Goal: Task Accomplishment & Management: Use online tool/utility

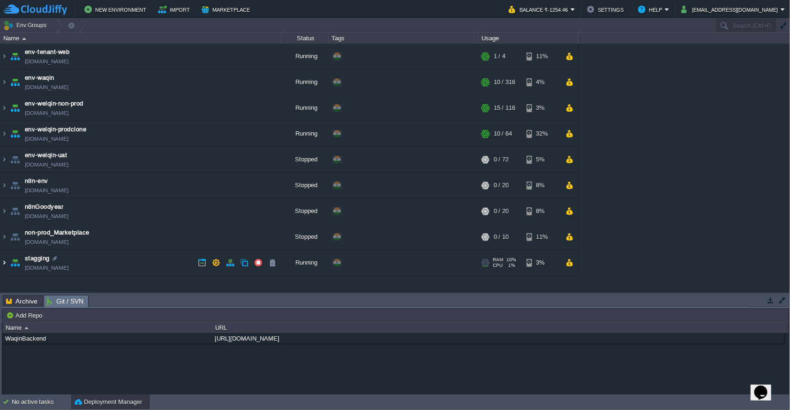
click at [6, 265] on img at bounding box center [4, 262] width 8 height 25
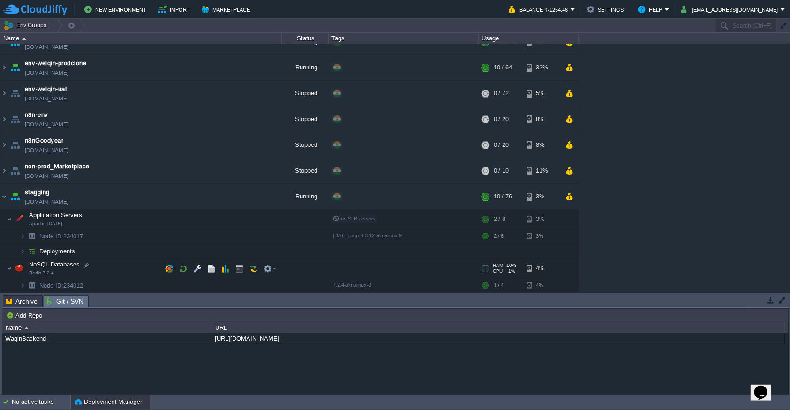
scroll to position [100, 0]
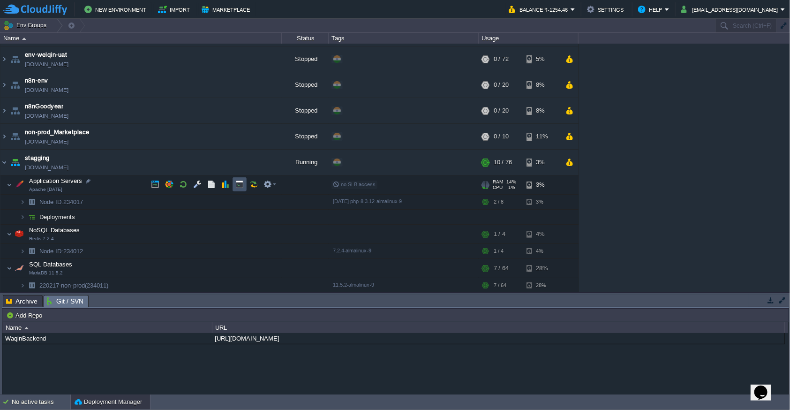
click at [235, 183] on button "button" at bounding box center [239, 184] width 8 height 8
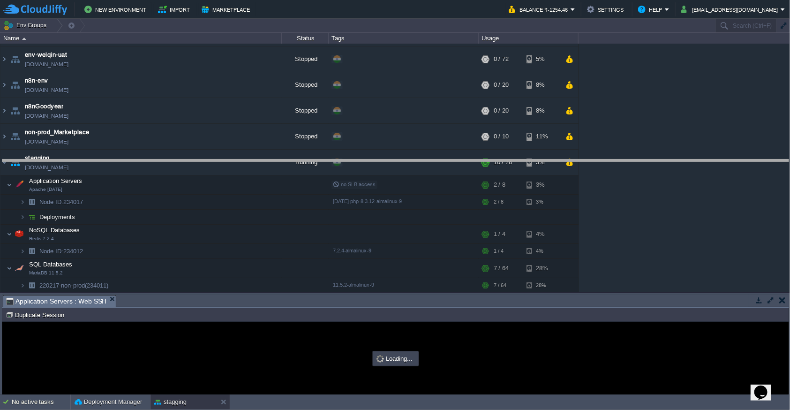
drag, startPoint x: 519, startPoint y: 304, endPoint x: 522, endPoint y: 168, distance: 136.5
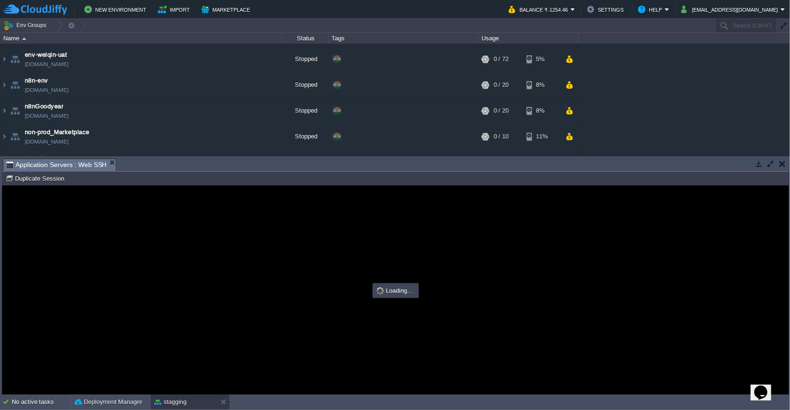
scroll to position [0, 0]
type input "#000000"
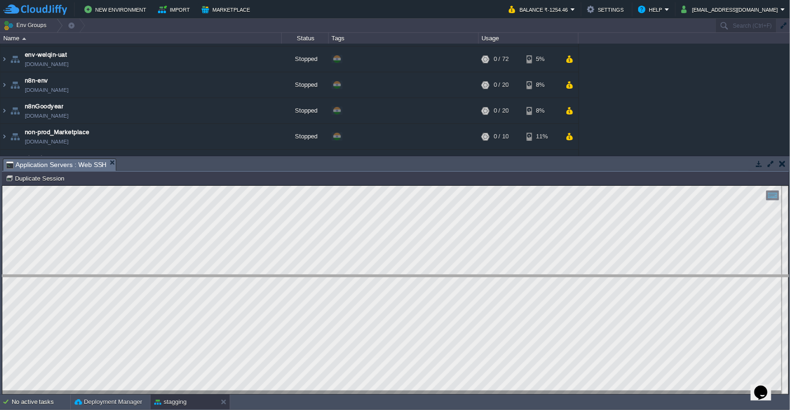
drag, startPoint x: 285, startPoint y: 169, endPoint x: 283, endPoint y: 313, distance: 144.0
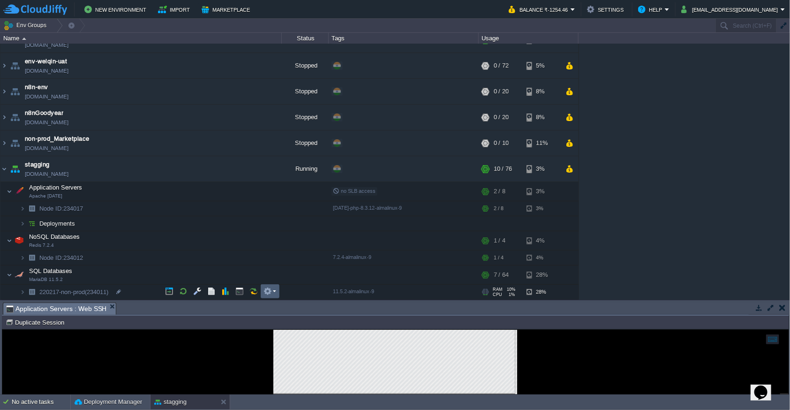
scroll to position [93, 0]
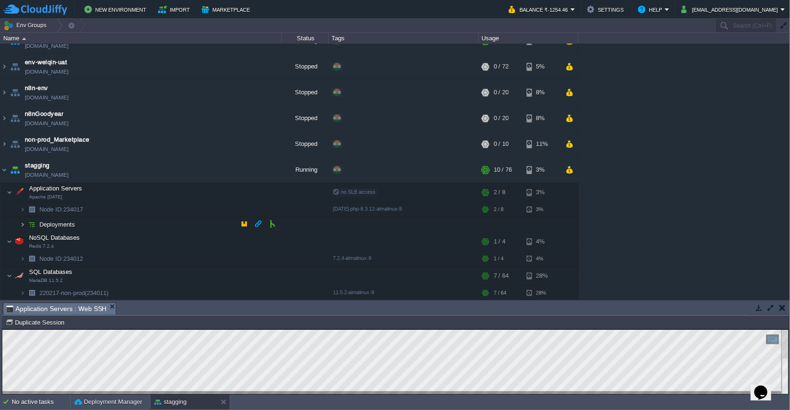
click at [21, 225] on img at bounding box center [23, 224] width 6 height 15
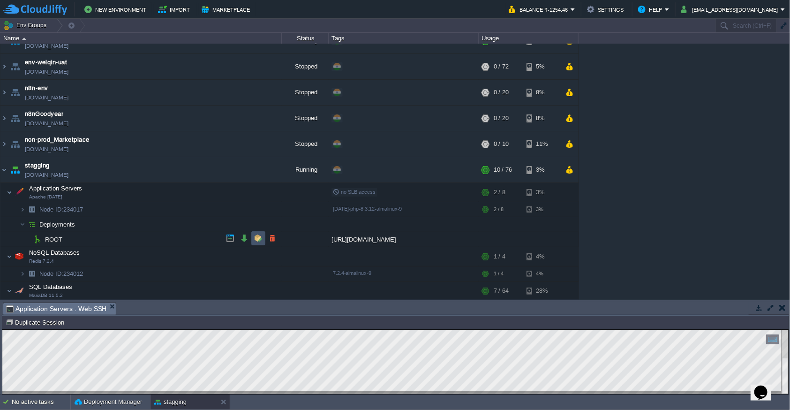
click at [257, 238] on button "button" at bounding box center [258, 238] width 8 height 8
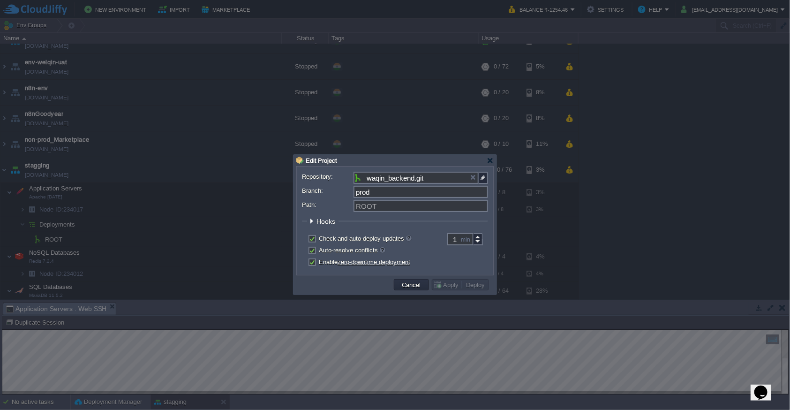
click at [420, 194] on input "prod" at bounding box center [421, 192] width 135 height 12
type input "staging"
click at [482, 180] on img at bounding box center [483, 178] width 9 height 12
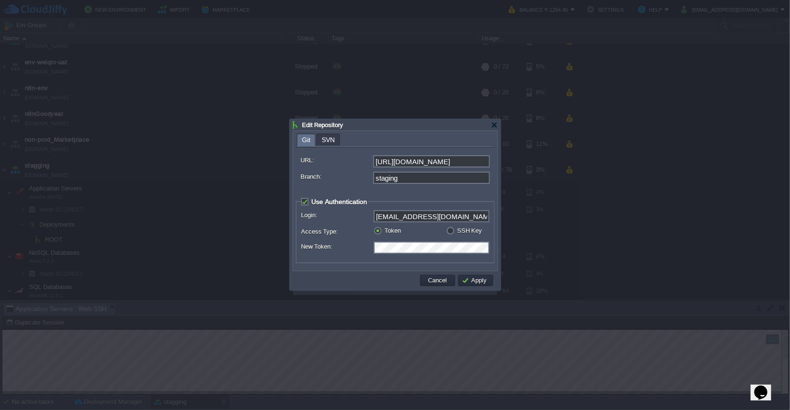
scroll to position [0, 0]
click at [350, 263] on fieldset "Use Authentication Login: [EMAIL_ADDRESS][DOMAIN_NAME] Access Type: Token SSH K…" at bounding box center [395, 230] width 199 height 66
click at [475, 280] on button "Apply" at bounding box center [476, 280] width 28 height 8
type input "waqin_backend.git"
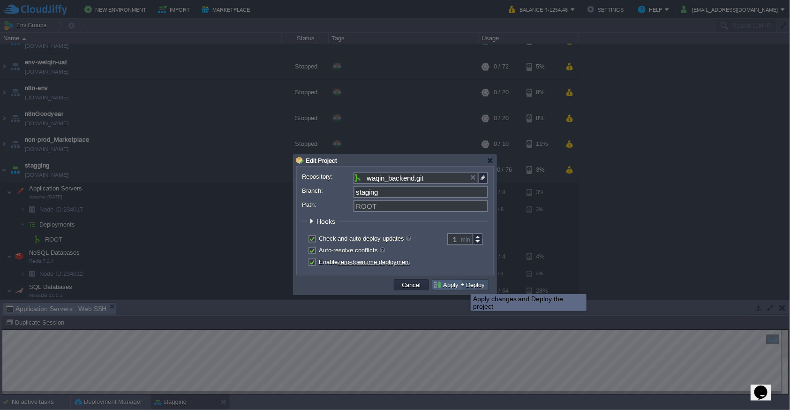
click at [464, 286] on button "Deploy" at bounding box center [475, 284] width 24 height 8
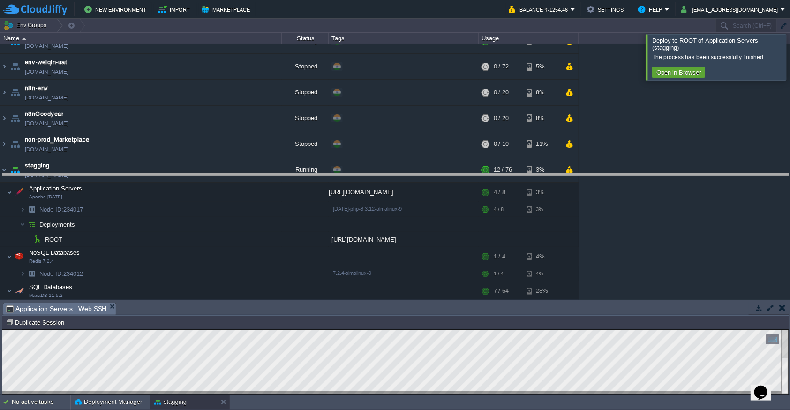
drag, startPoint x: 350, startPoint y: 313, endPoint x: 329, endPoint y: 137, distance: 176.7
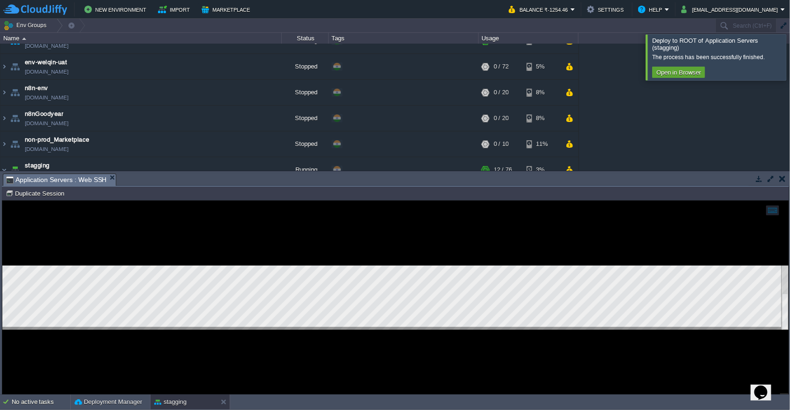
click at [330, 341] on div at bounding box center [395, 297] width 786 height 194
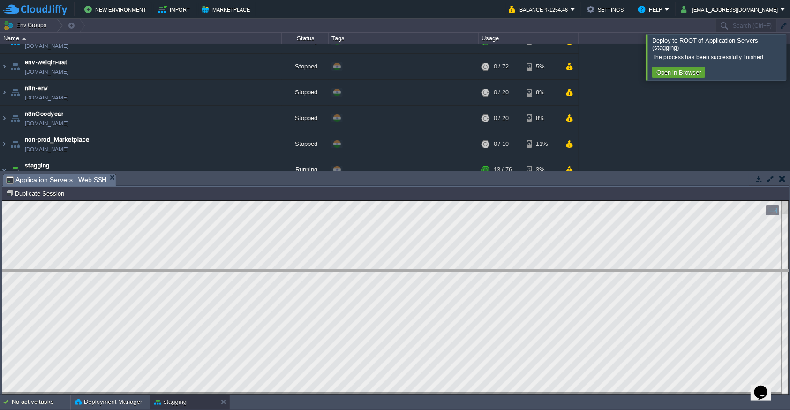
drag, startPoint x: 374, startPoint y: 176, endPoint x: 374, endPoint y: 185, distance: 8.4
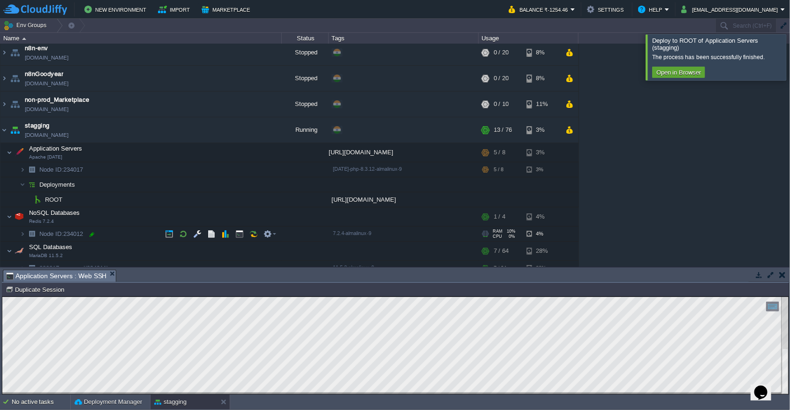
scroll to position [141, 0]
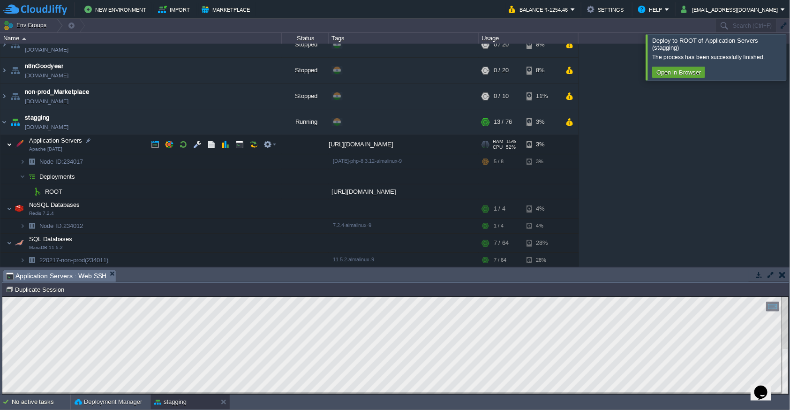
click at [10, 147] on img at bounding box center [10, 144] width 6 height 19
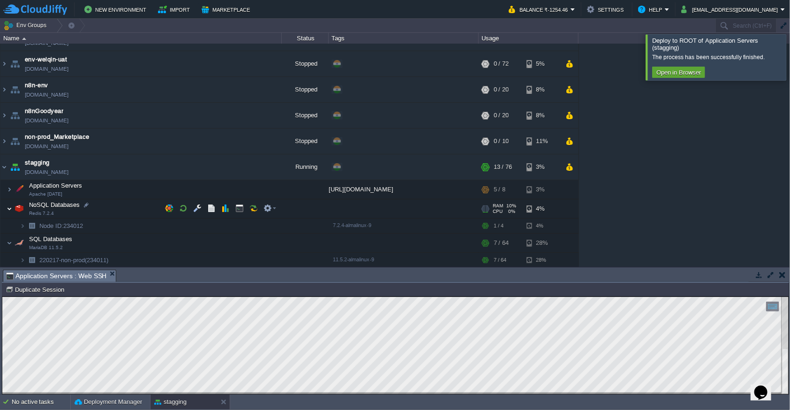
click at [10, 208] on img at bounding box center [10, 208] width 6 height 19
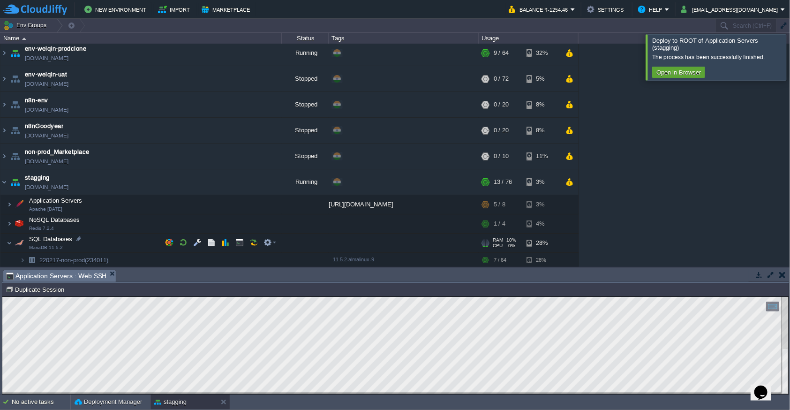
click at [13, 242] on img at bounding box center [19, 243] width 13 height 19
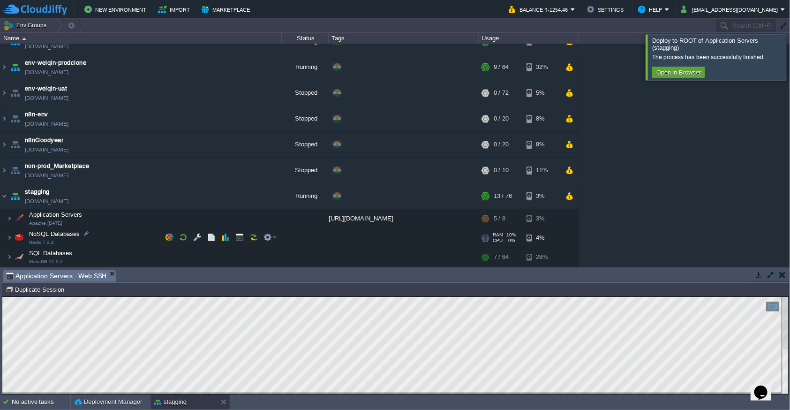
scroll to position [66, 0]
click at [13, 218] on img at bounding box center [19, 219] width 13 height 19
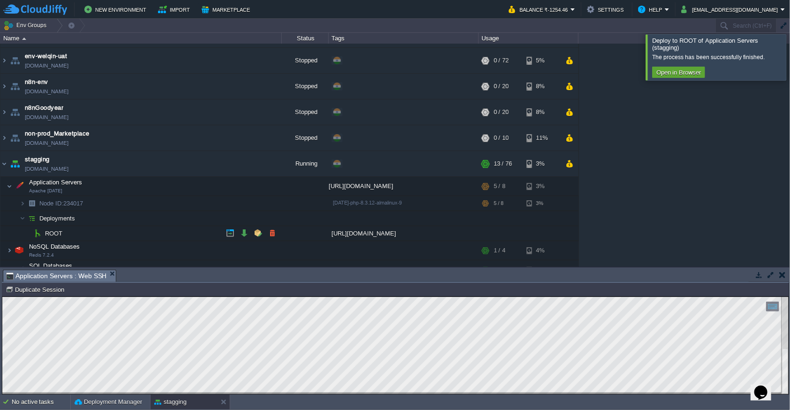
scroll to position [111, 0]
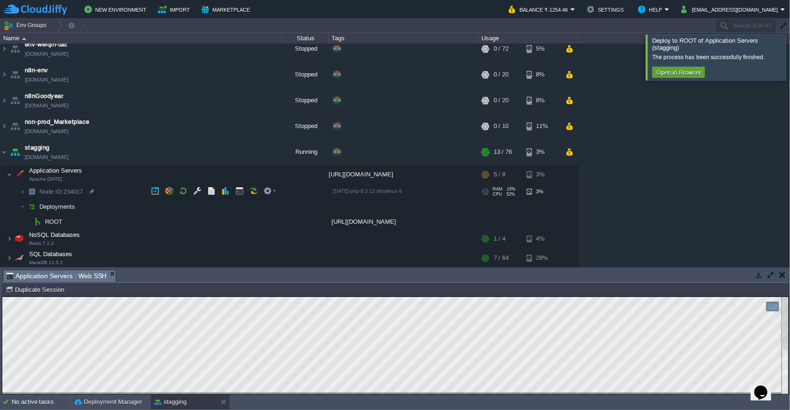
click at [26, 188] on img at bounding box center [31, 191] width 13 height 15
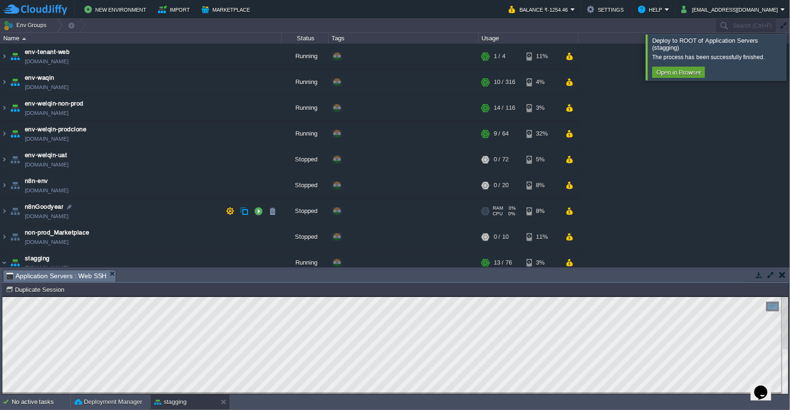
scroll to position [0, 0]
click at [7, 82] on img at bounding box center [4, 81] width 8 height 25
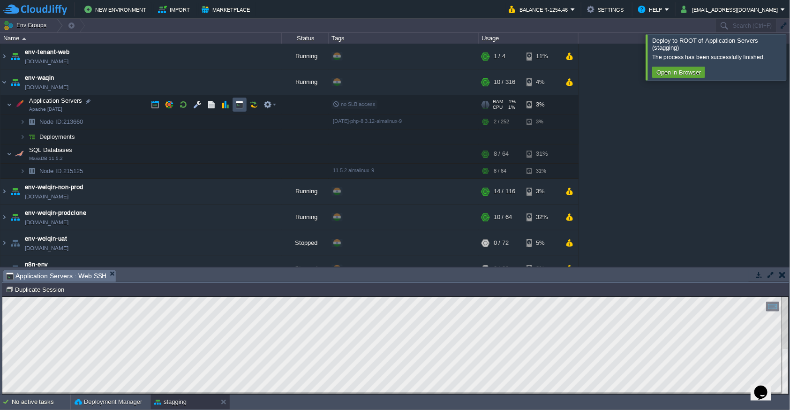
click at [238, 106] on button "button" at bounding box center [239, 104] width 8 height 8
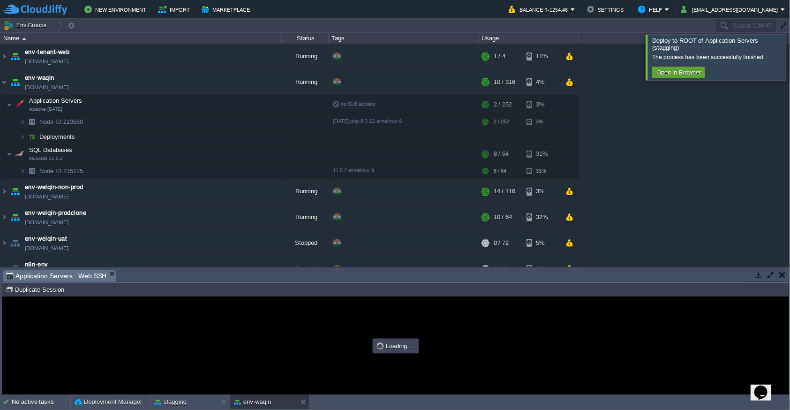
type input "#000000"
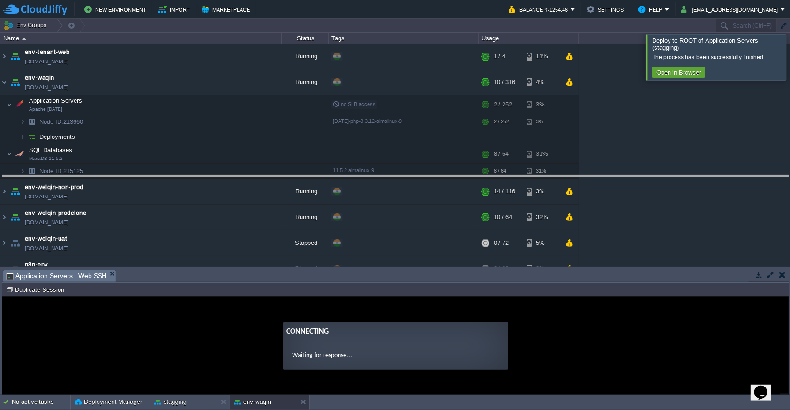
drag, startPoint x: 382, startPoint y: 281, endPoint x: 371, endPoint y: 186, distance: 95.8
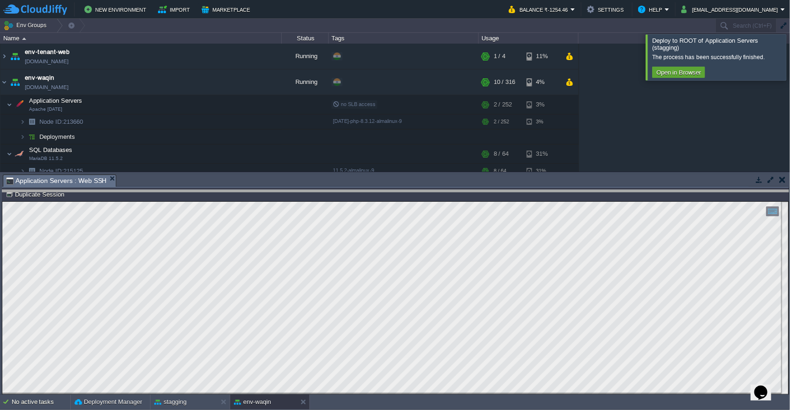
drag, startPoint x: 317, startPoint y: 184, endPoint x: 318, endPoint y: 207, distance: 23.5
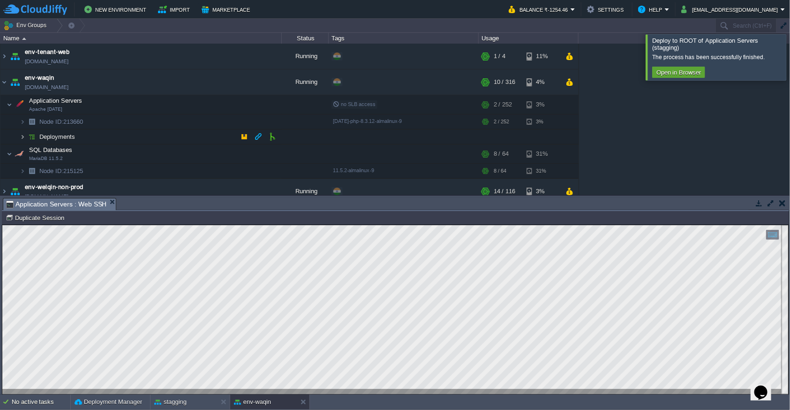
click at [24, 136] on img at bounding box center [23, 136] width 6 height 15
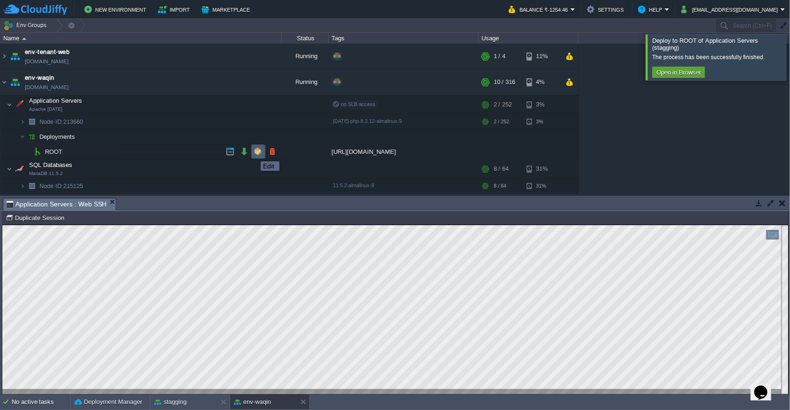
click at [259, 152] on button "button" at bounding box center [258, 151] width 8 height 8
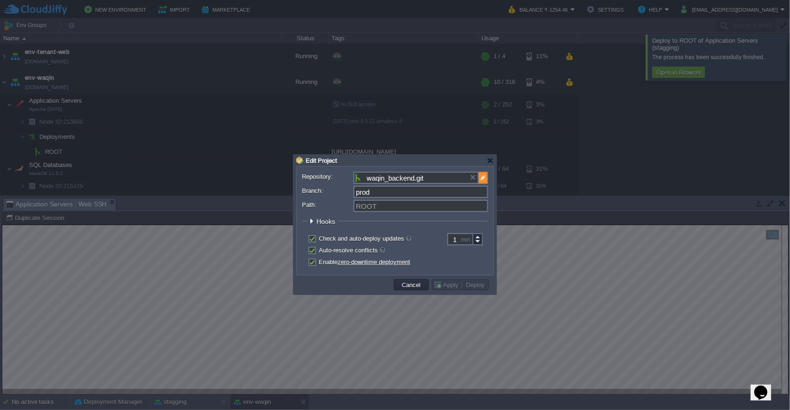
click at [483, 179] on img at bounding box center [483, 178] width 9 height 12
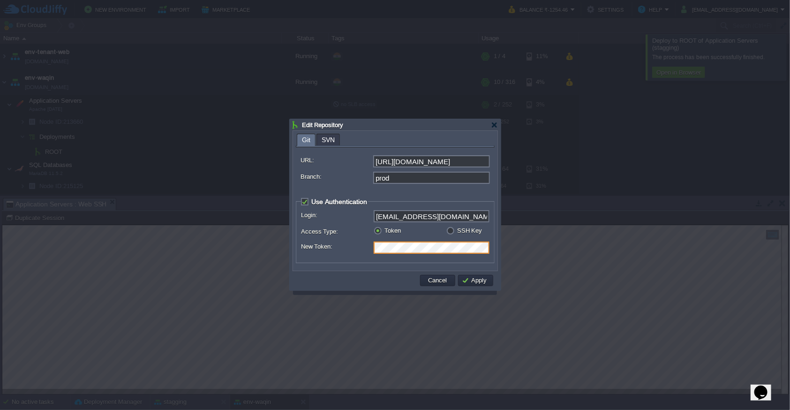
click at [356, 240] on div "Login: [EMAIL_ADDRESS][DOMAIN_NAME] Access Type: Token SSH Key New Token: Selec…" at bounding box center [395, 234] width 189 height 48
click at [475, 279] on button "Apply" at bounding box center [476, 280] width 28 height 8
type input "waqin_backend.git"
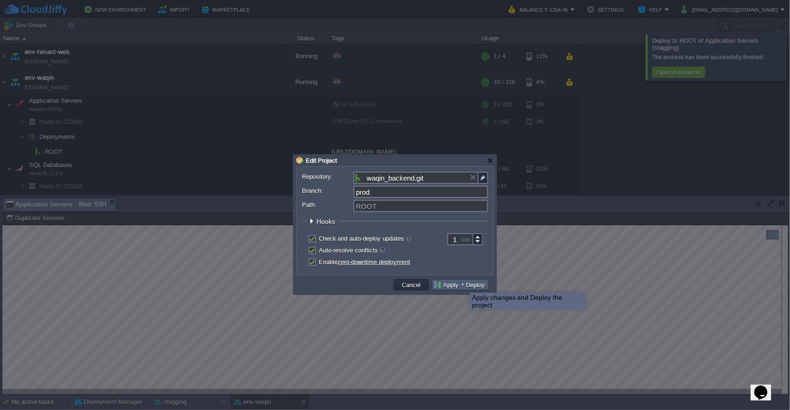
click at [463, 284] on button "Deploy" at bounding box center [475, 284] width 24 height 8
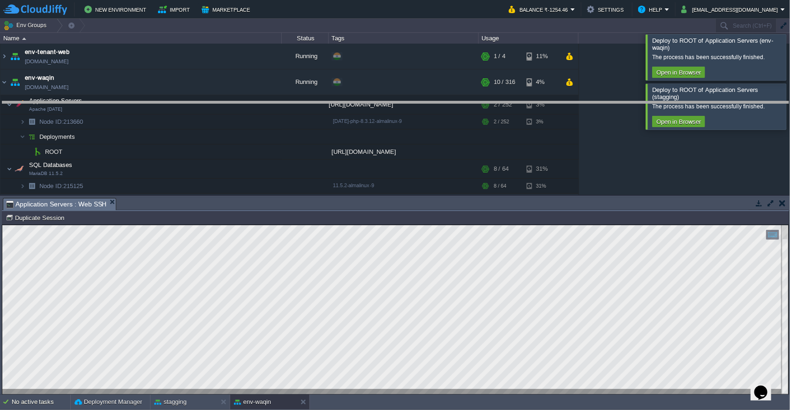
drag, startPoint x: 377, startPoint y: 210, endPoint x: 391, endPoint y: 124, distance: 87.0
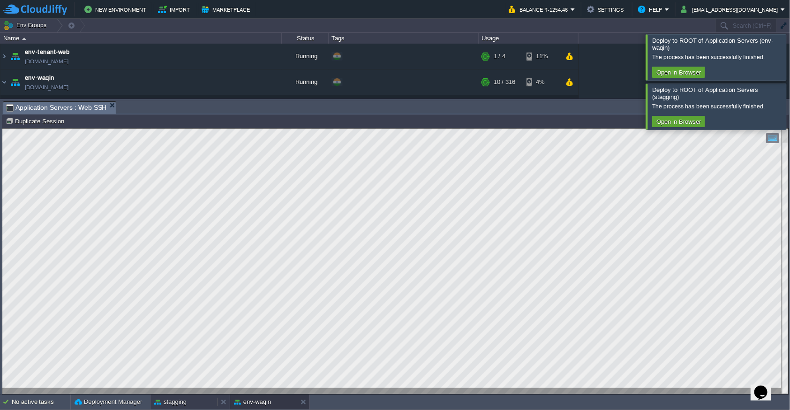
click at [181, 404] on button "stagging" at bounding box center [170, 401] width 32 height 9
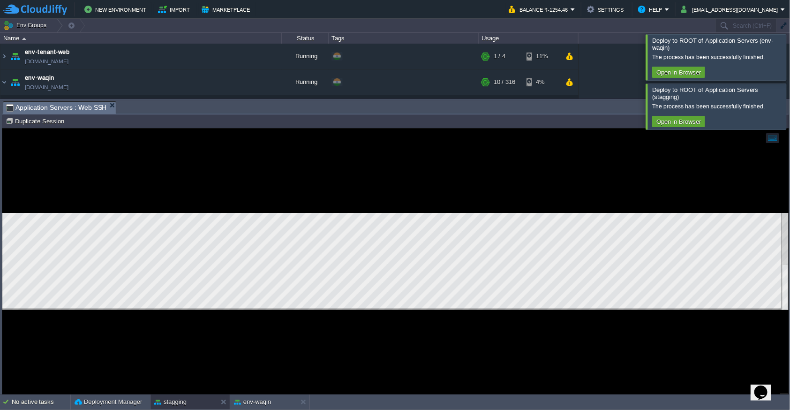
click at [269, 329] on div at bounding box center [395, 261] width 786 height 266
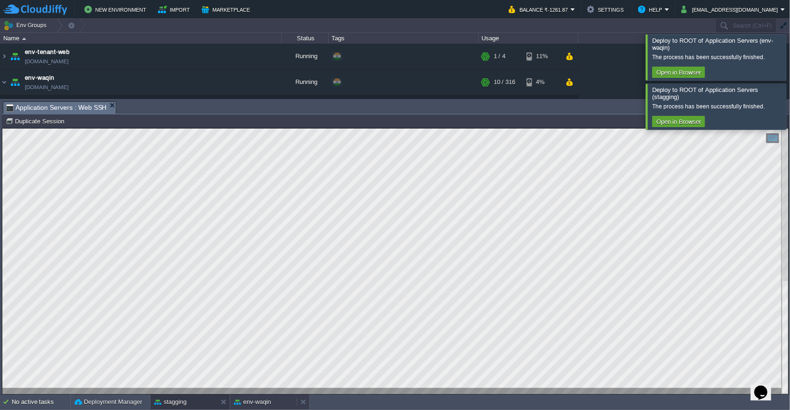
click at [256, 401] on button "env-waqin" at bounding box center [252, 401] width 37 height 9
